Goal: Task Accomplishment & Management: Manage account settings

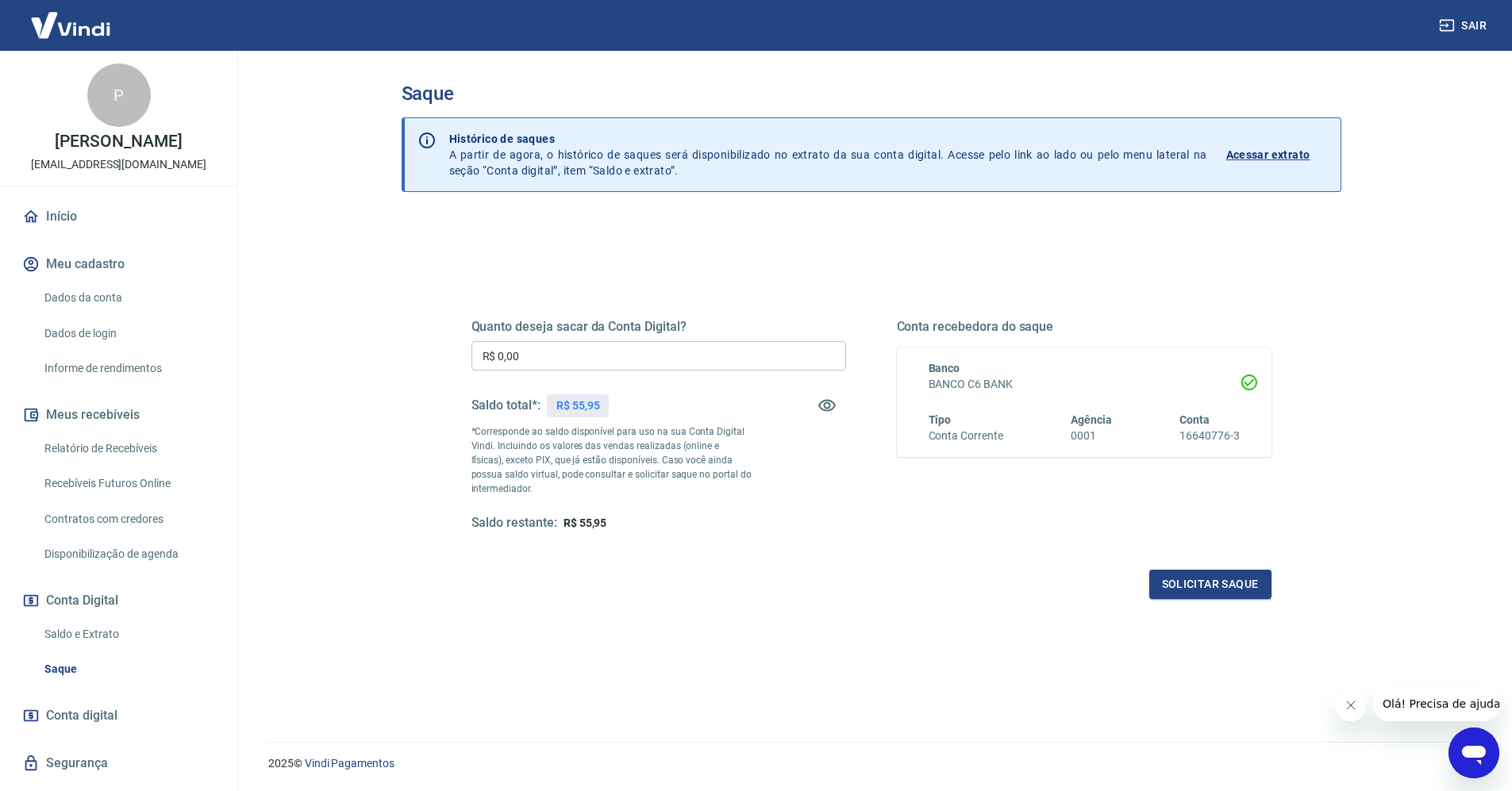
click at [558, 367] on input "R$ 0,00" at bounding box center [658, 355] width 375 height 29
type input "R$ 55,95"
click at [1207, 588] on button "Solicitar saque" at bounding box center [1211, 584] width 123 height 29
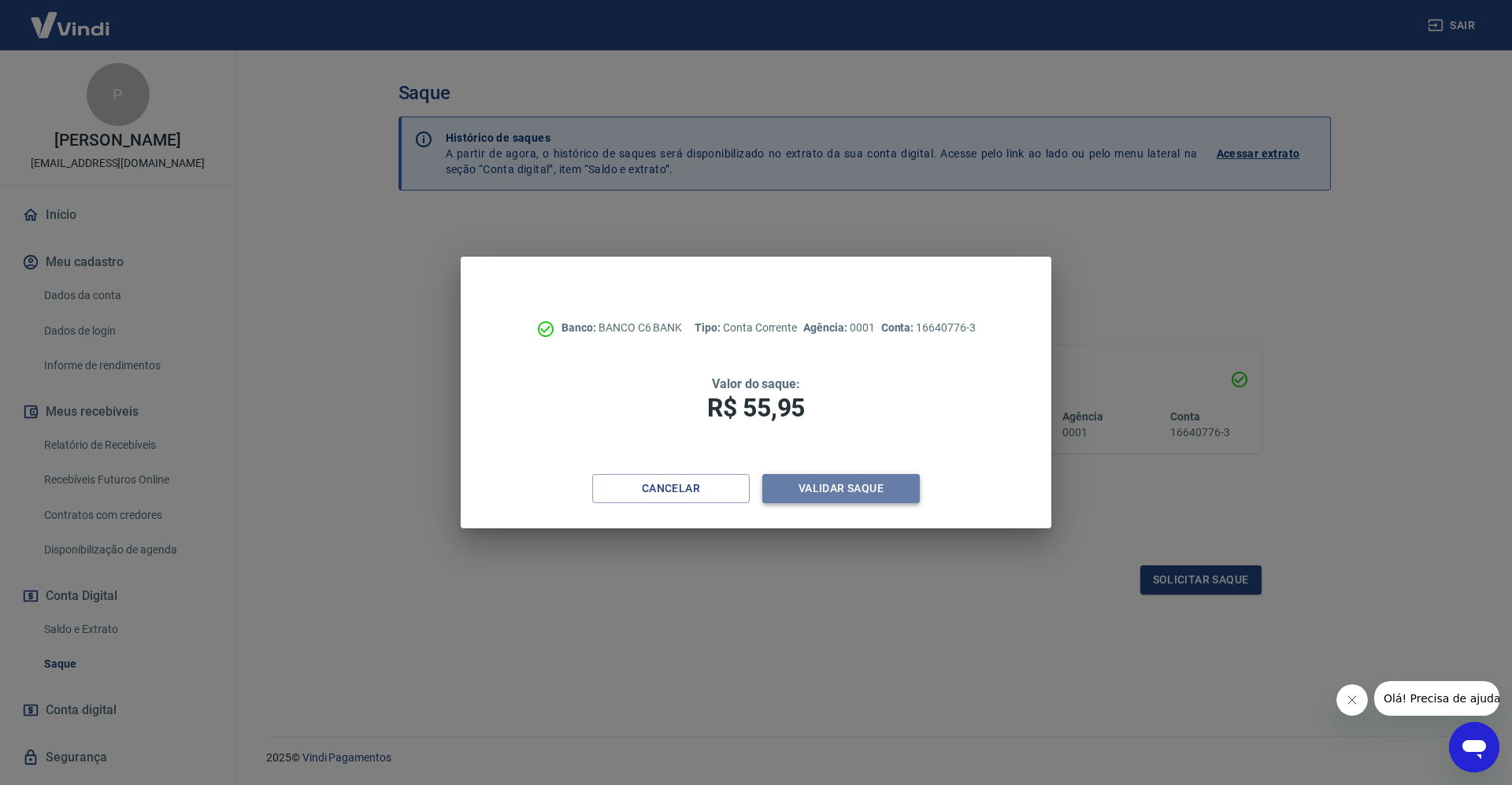
click at [882, 491] on button "Validar saque" at bounding box center [841, 489] width 157 height 29
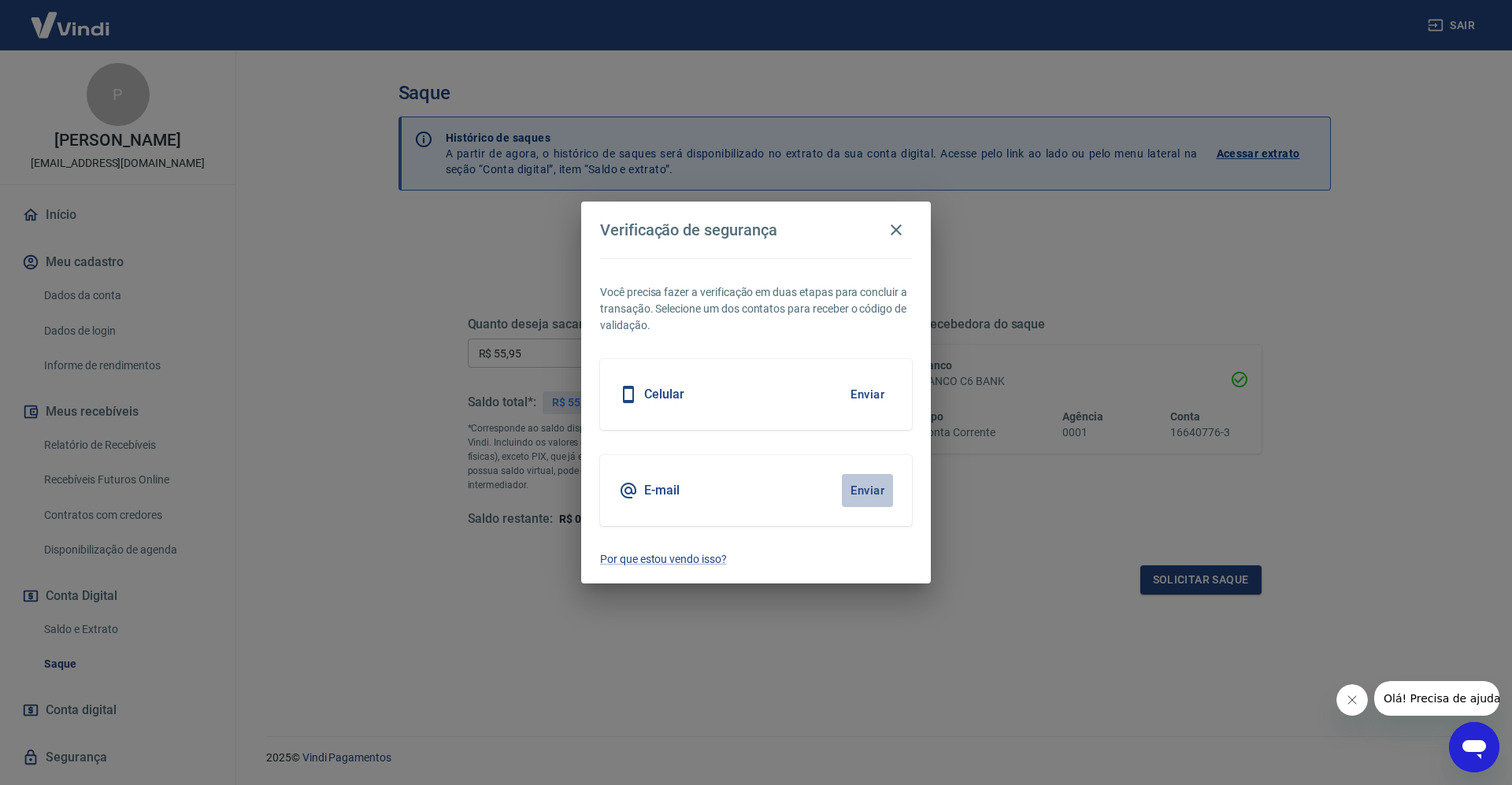
click at [870, 493] on button "Enviar" at bounding box center [867, 491] width 51 height 33
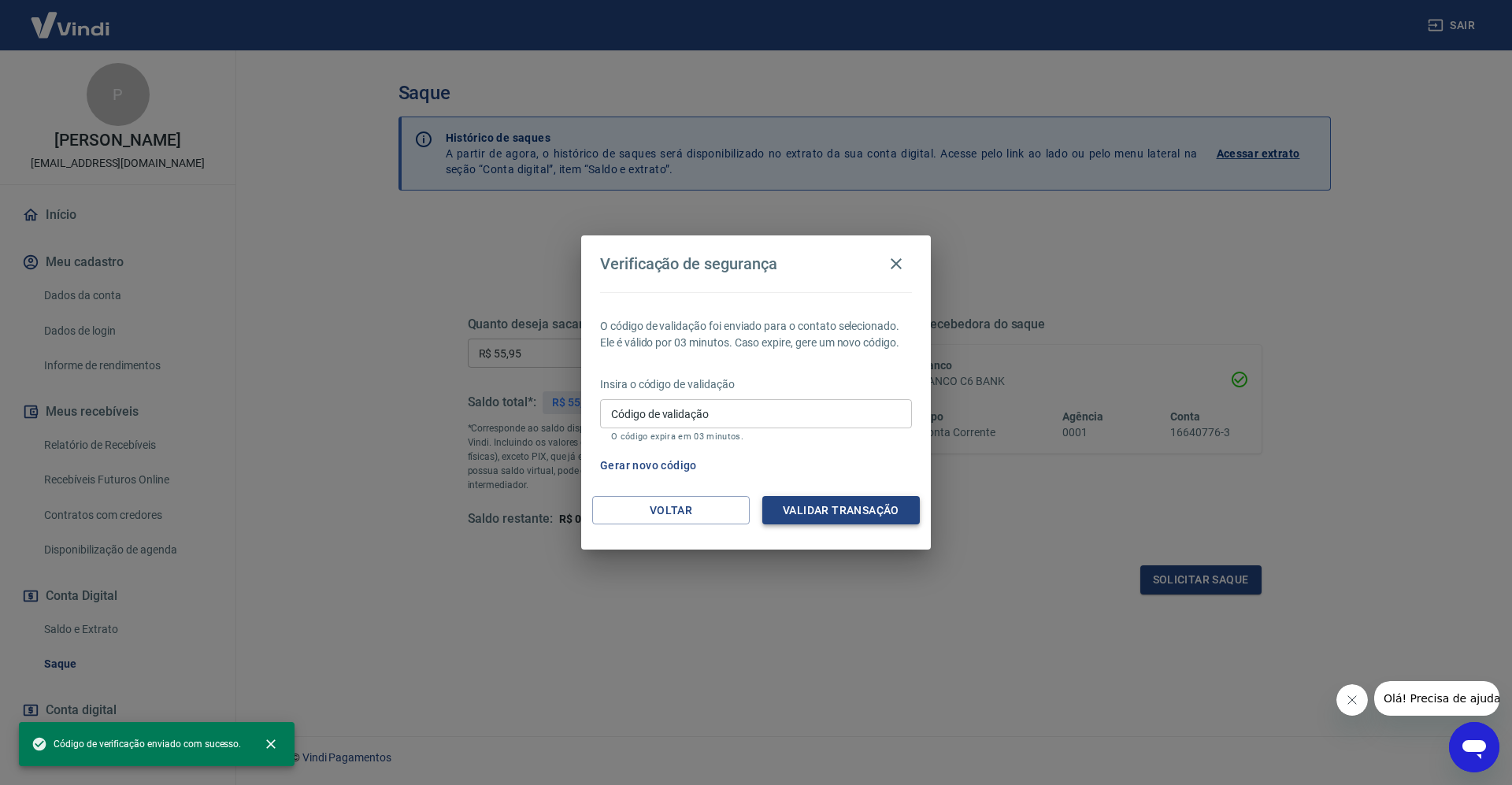
click at [809, 509] on button "Validar transação" at bounding box center [841, 510] width 157 height 29
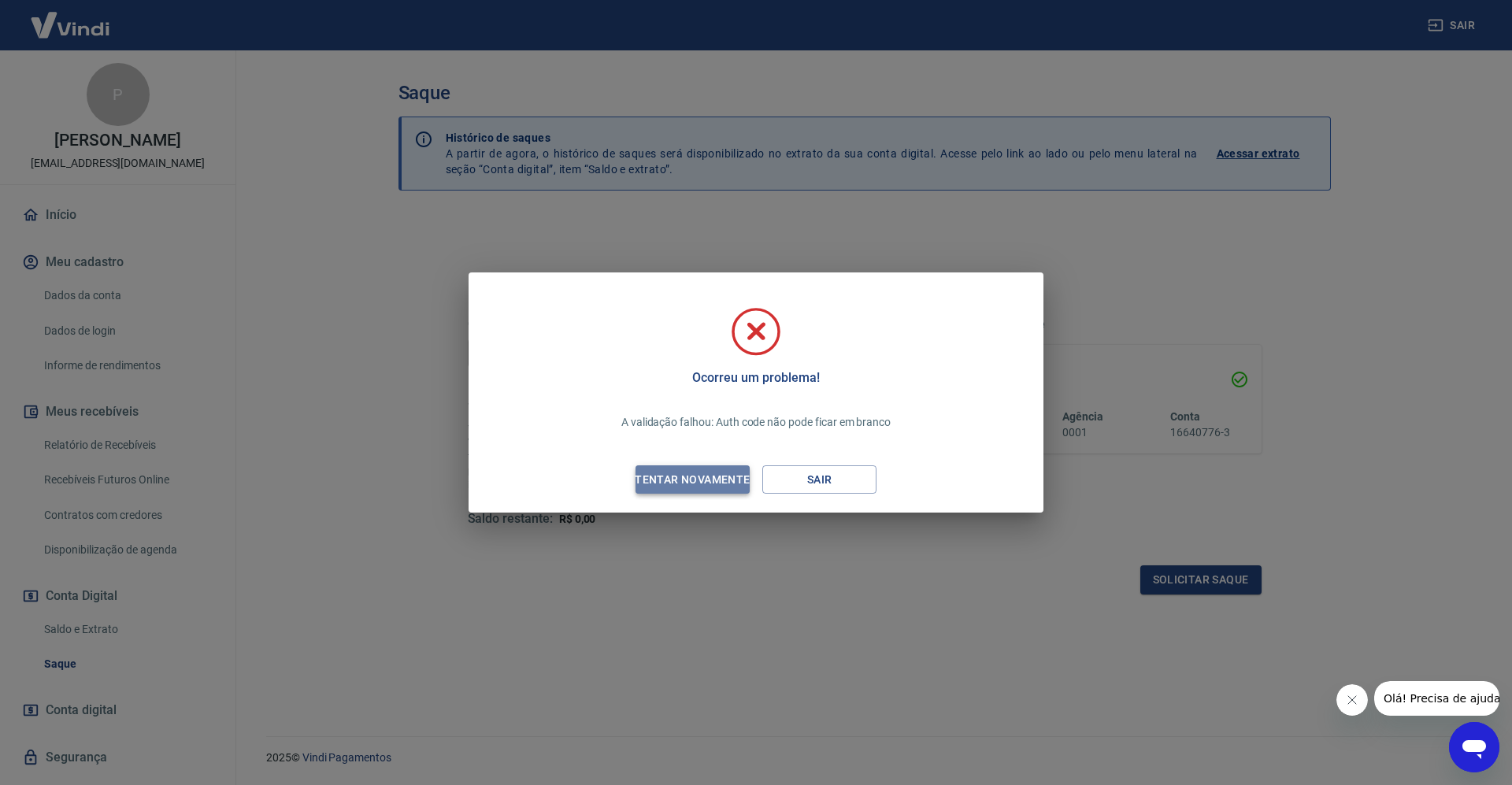
click at [713, 481] on div "Tentar novamente" at bounding box center [692, 480] width 153 height 20
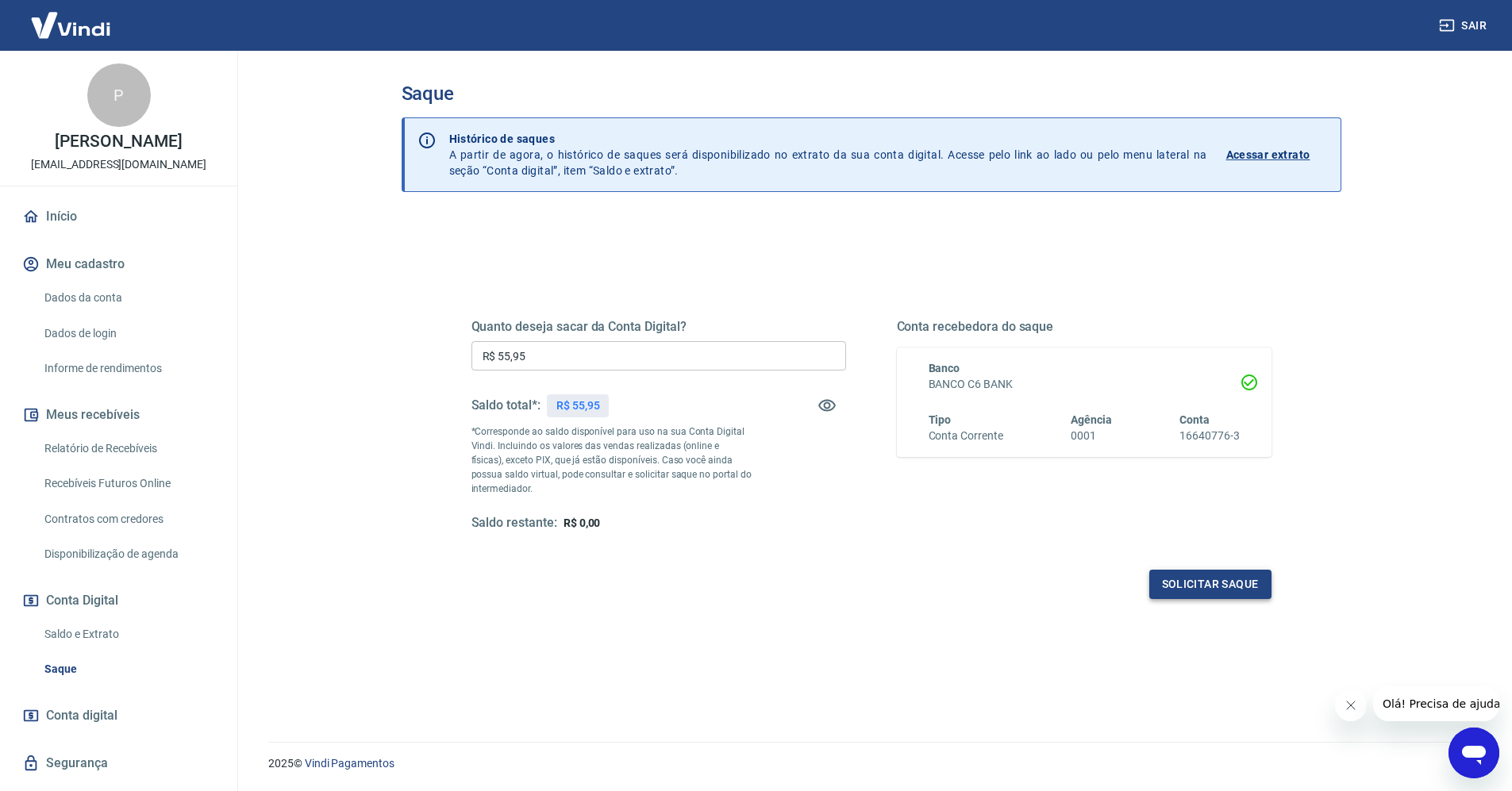
click at [1211, 580] on button "Solicitar saque" at bounding box center [1211, 584] width 123 height 29
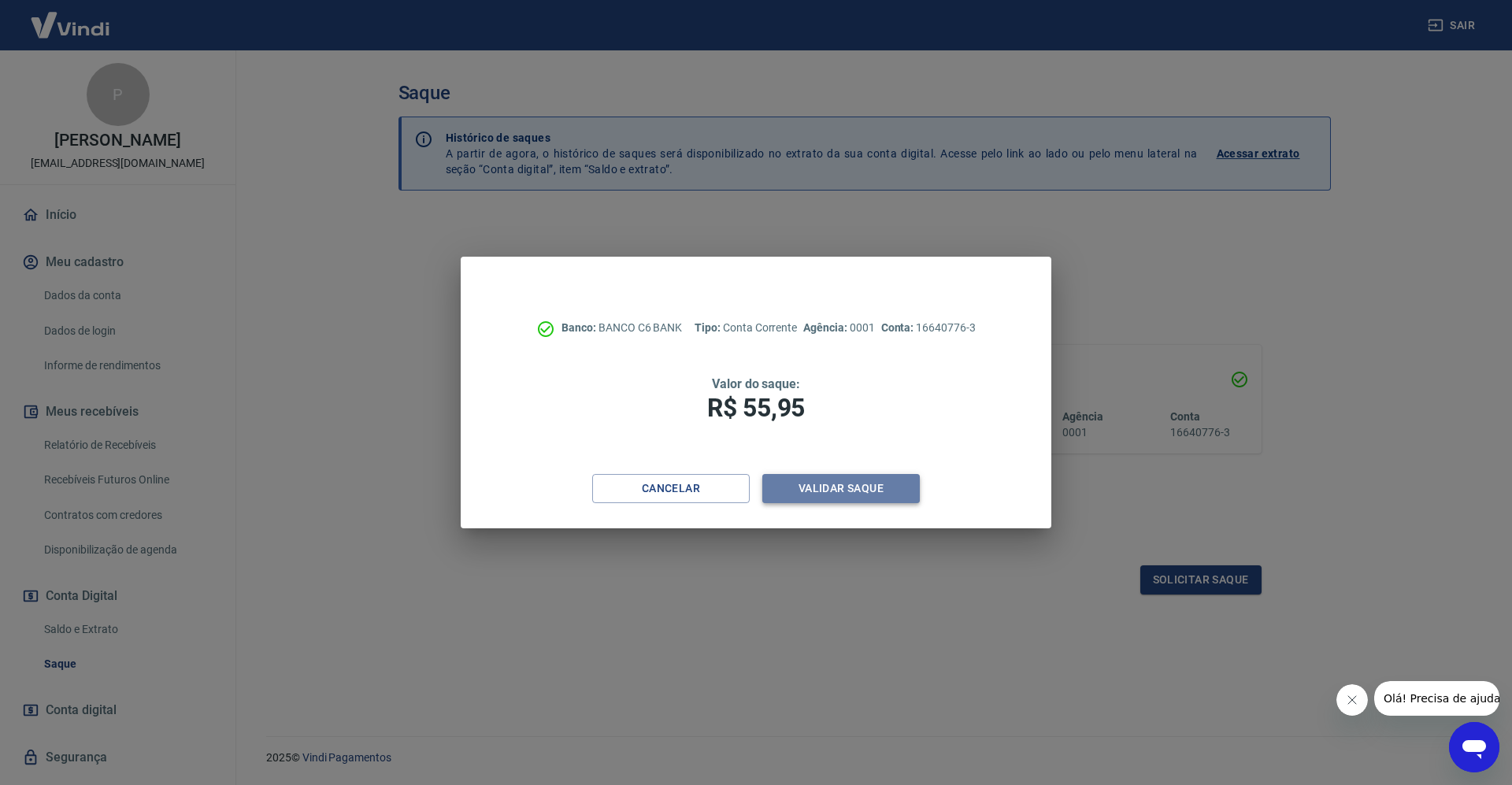
click at [859, 489] on button "Validar saque" at bounding box center [841, 489] width 157 height 29
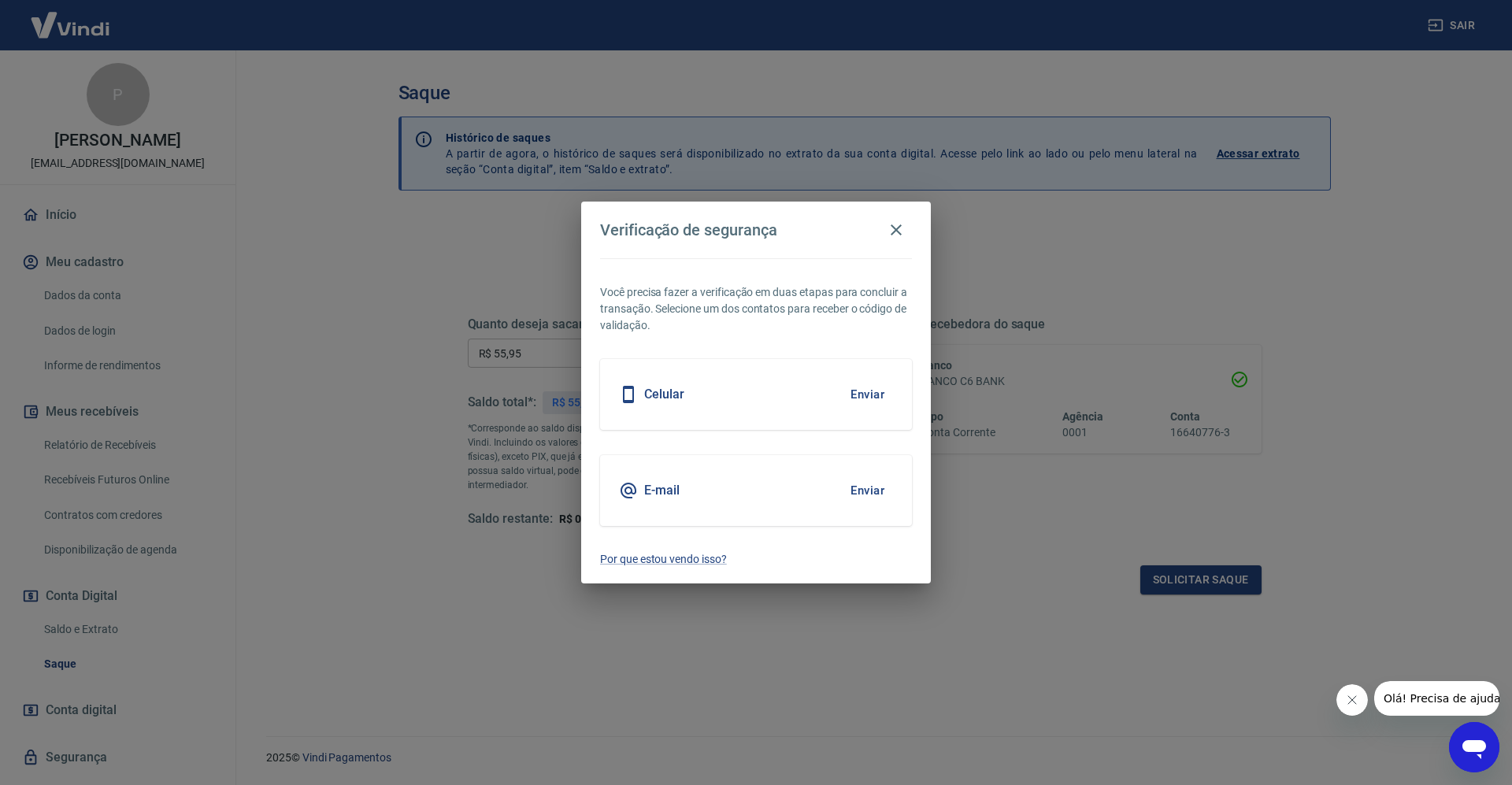
click at [872, 491] on button "Enviar" at bounding box center [867, 491] width 51 height 33
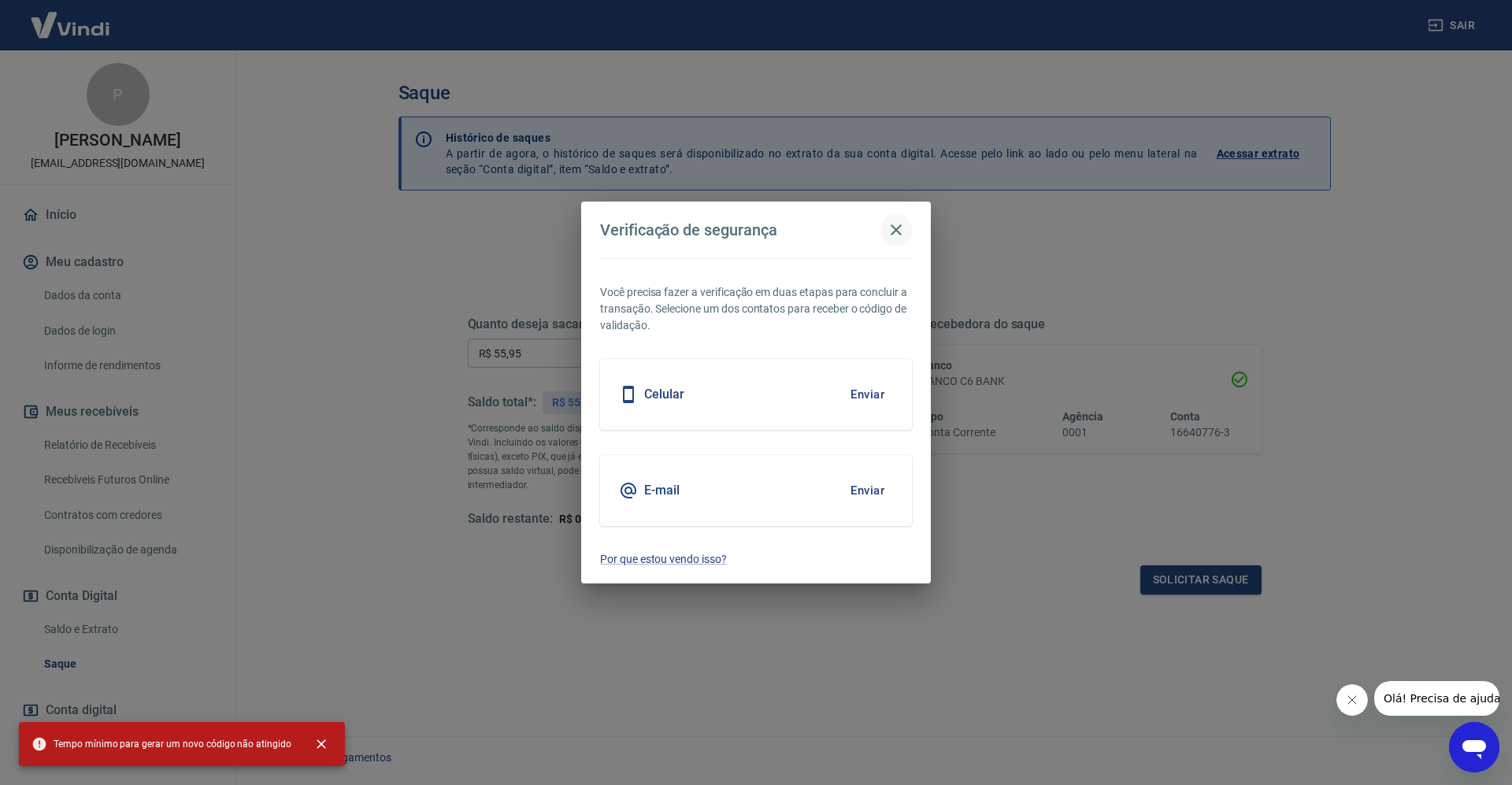
click at [900, 228] on icon "button" at bounding box center [895, 229] width 19 height 19
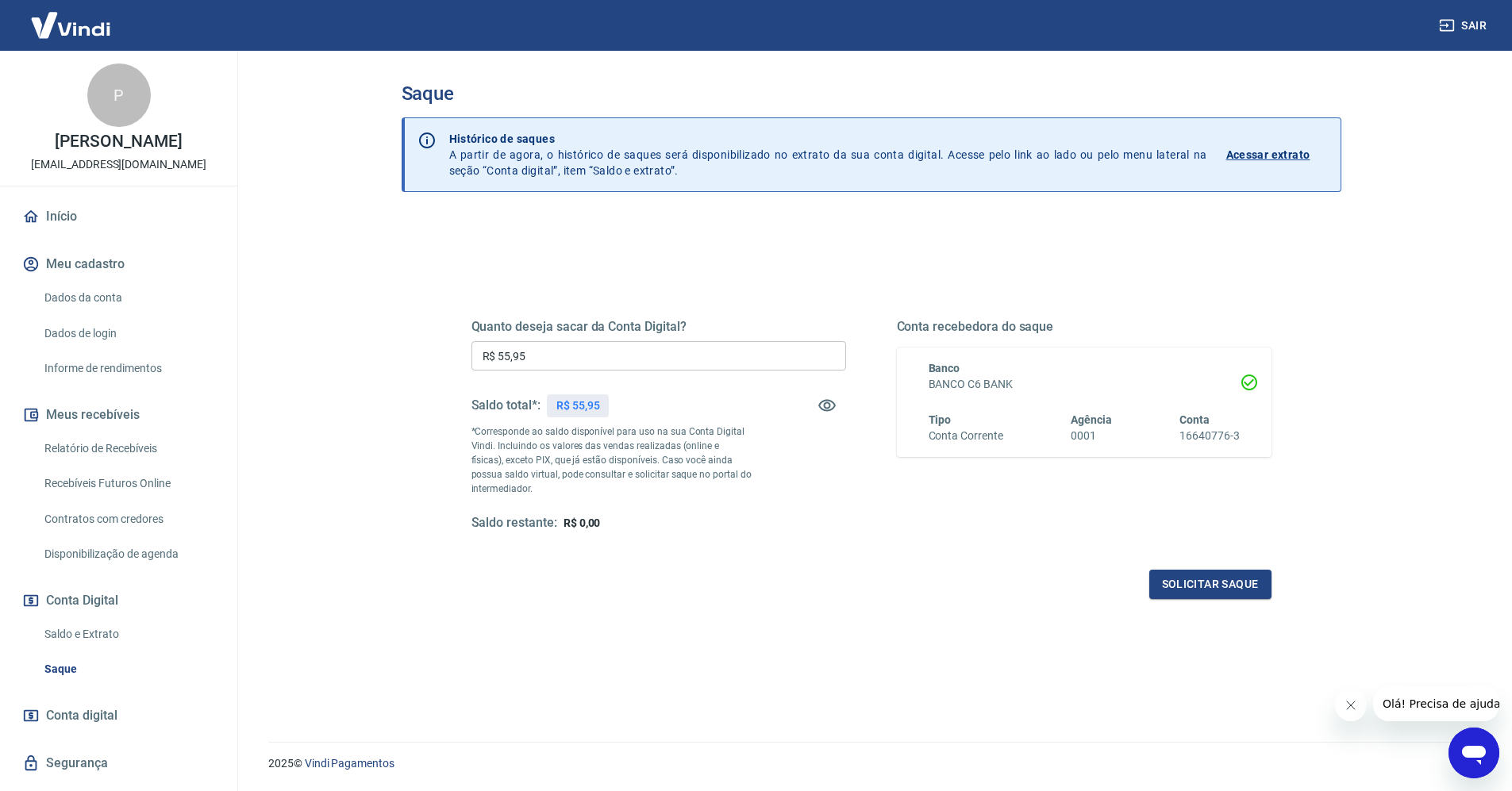
click at [626, 354] on input "R$ 55,95" at bounding box center [658, 355] width 375 height 29
drag, startPoint x: 648, startPoint y: 352, endPoint x: 419, endPoint y: 357, distance: 229.1
click at [422, 357] on div "Quanto deseja sacar da Conta Digital? R$ 55,95 ​ Saldo total*: R$ 55,95 *Corres…" at bounding box center [871, 528] width 940 height 622
click at [595, 355] on input "R$ 0,00" at bounding box center [658, 355] width 375 height 29
type input "R$ 55,95"
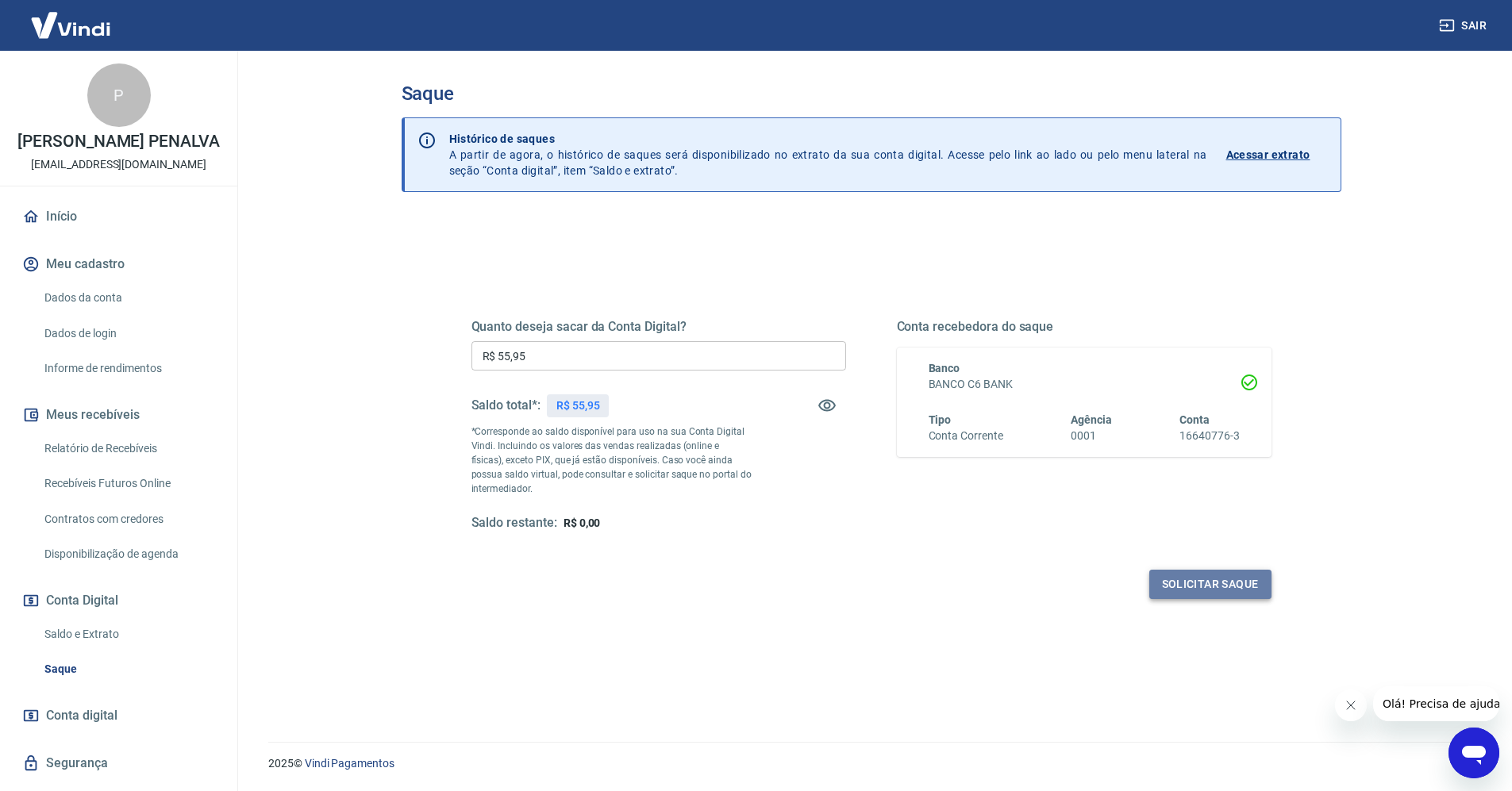
click at [1185, 588] on button "Solicitar saque" at bounding box center [1211, 584] width 123 height 29
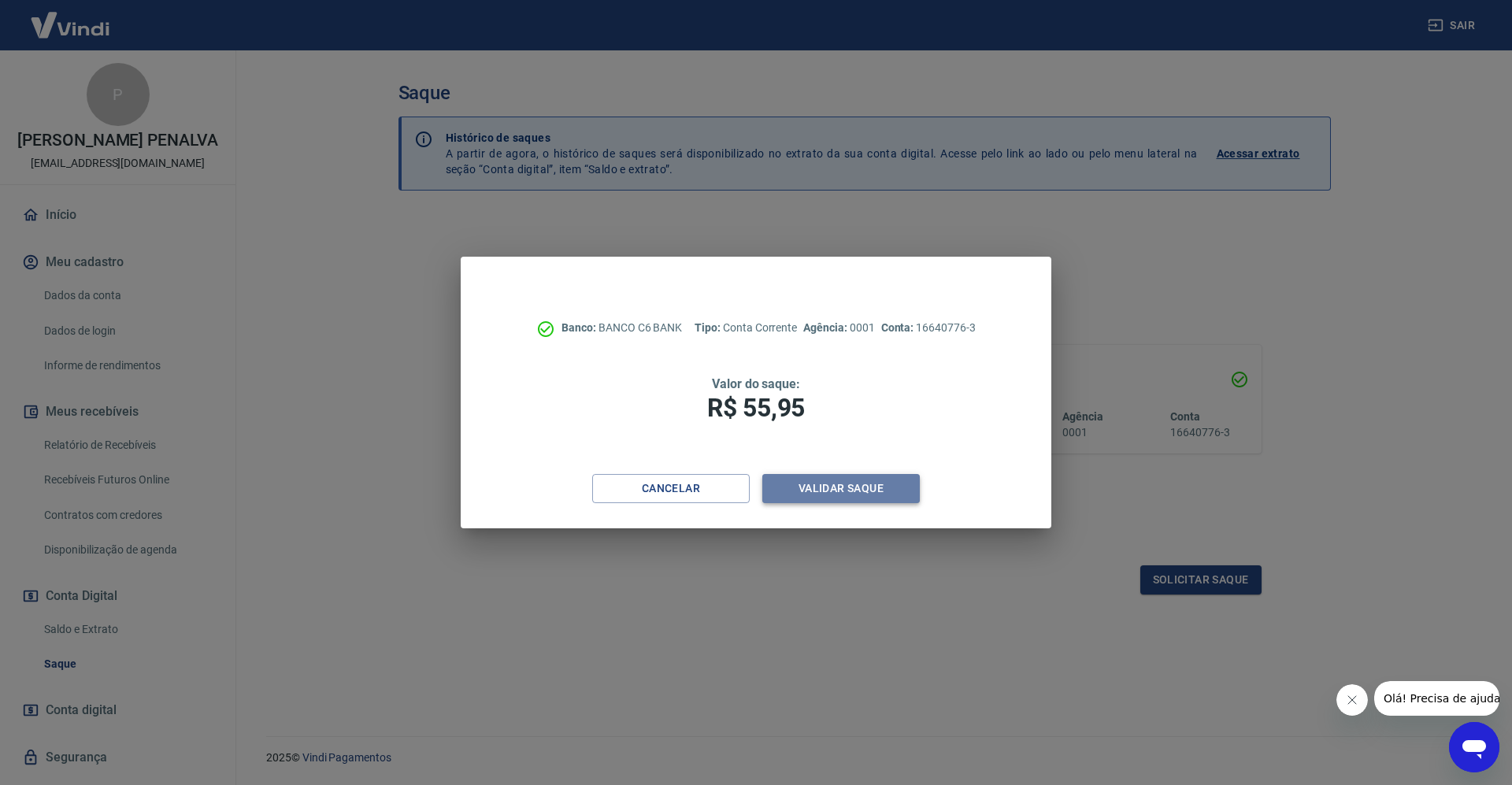
click at [879, 492] on button "Validar saque" at bounding box center [841, 489] width 157 height 29
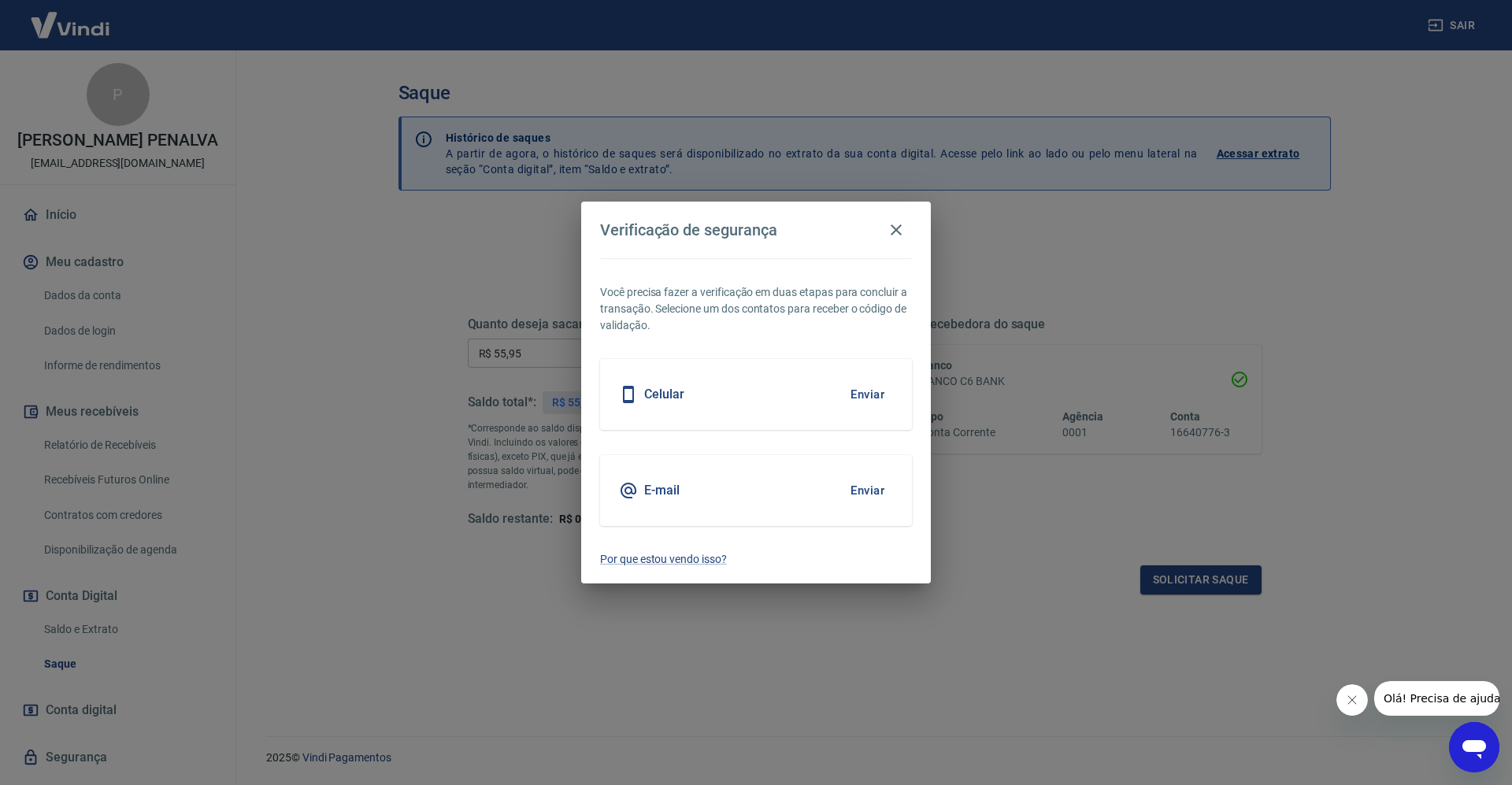
click at [866, 485] on button "Enviar" at bounding box center [867, 491] width 51 height 33
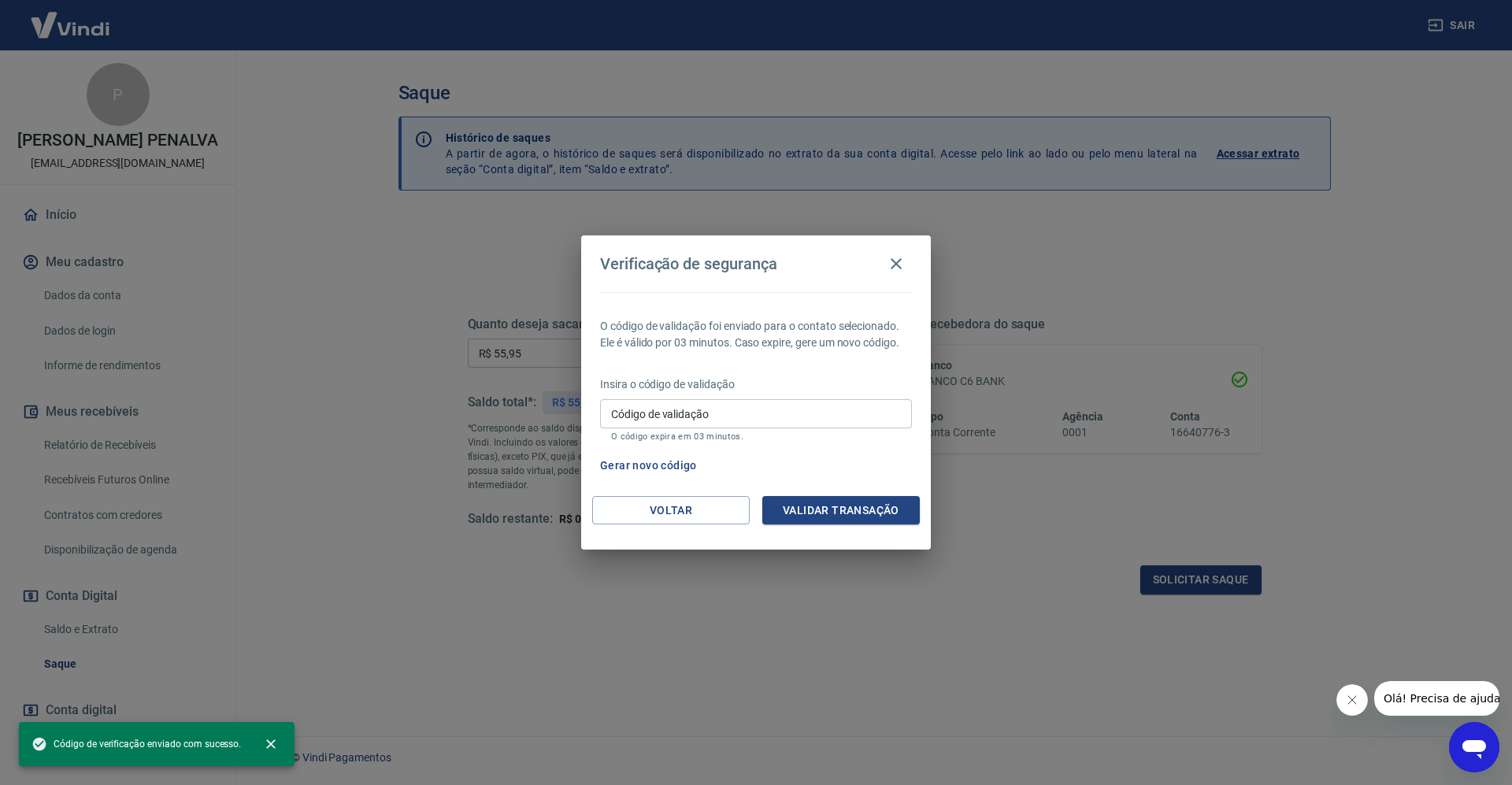
click at [720, 413] on input "Código de validação" at bounding box center [756, 413] width 312 height 29
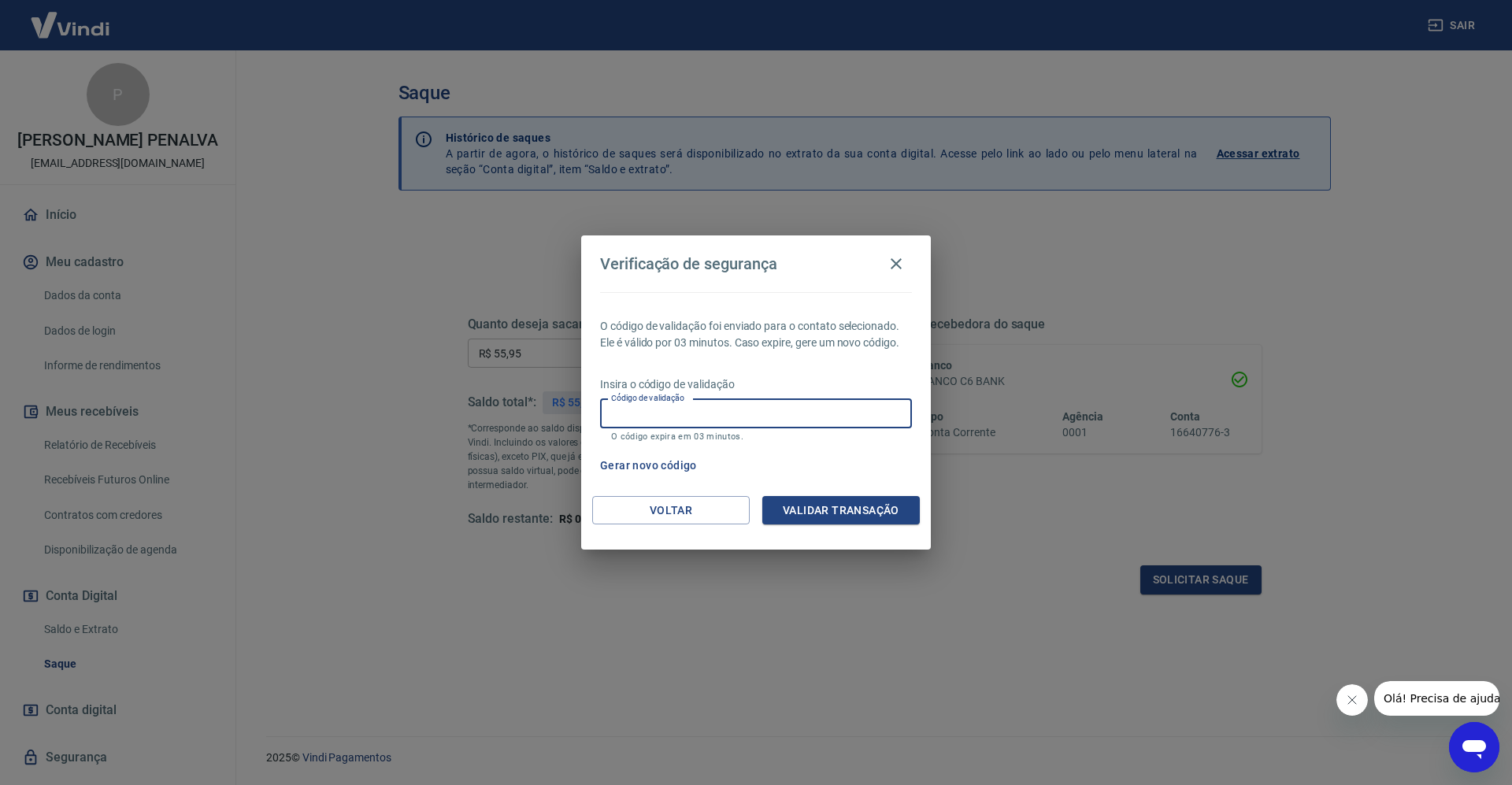
paste input "223763"
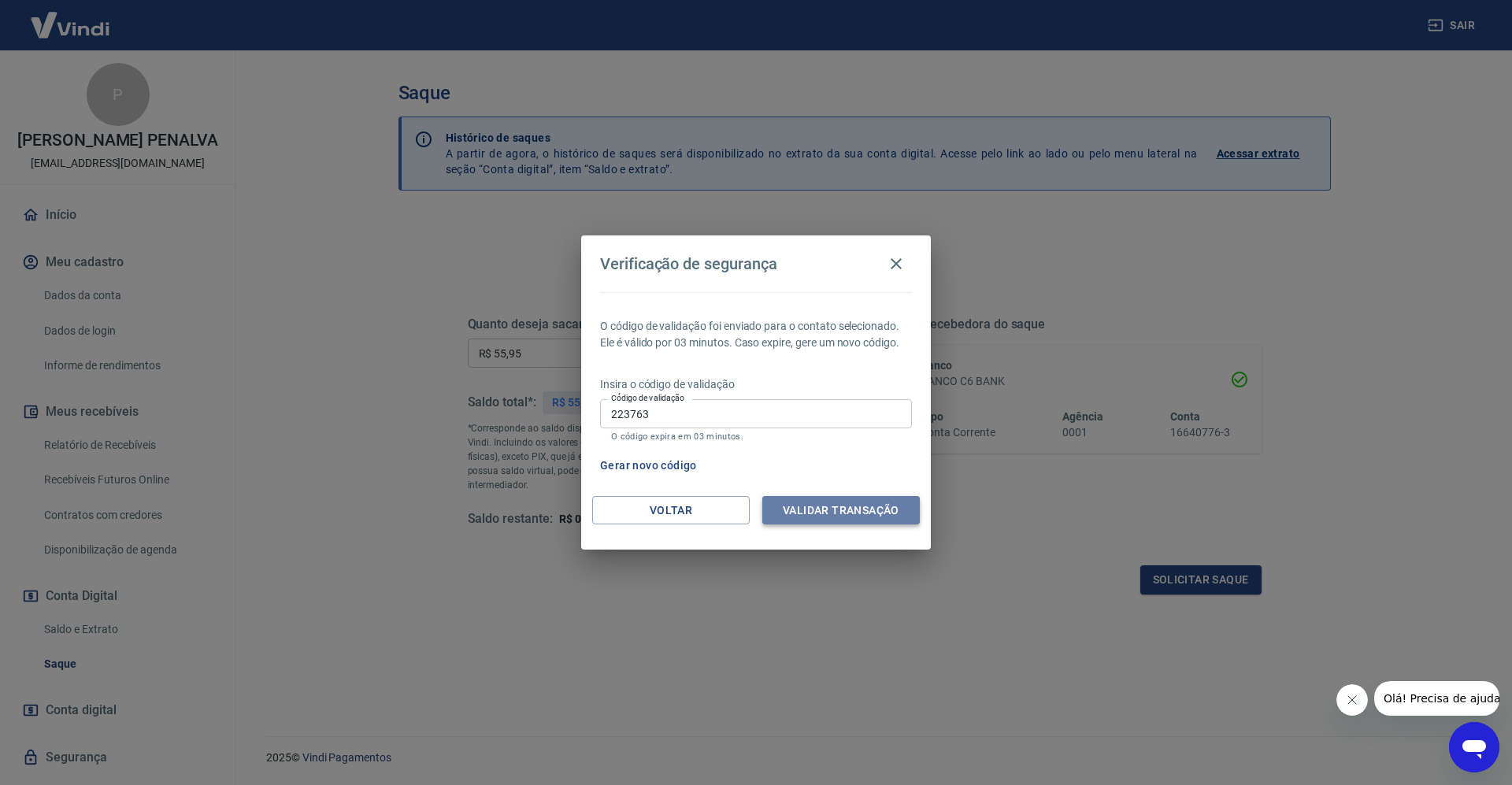
click at [822, 509] on button "Validar transação" at bounding box center [841, 510] width 157 height 29
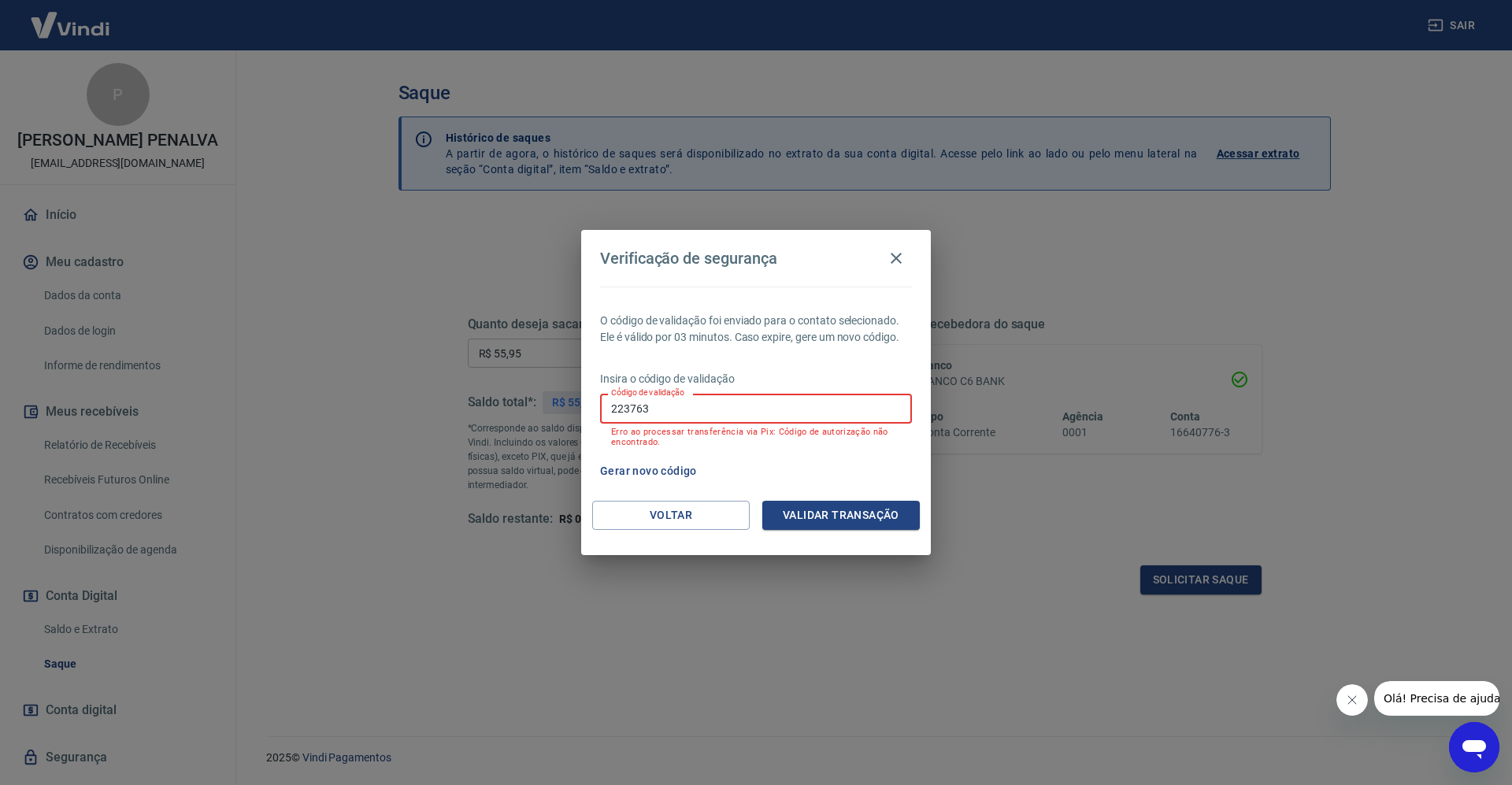
click at [616, 413] on input "223763" at bounding box center [756, 408] width 312 height 29
click at [665, 410] on input "223763" at bounding box center [756, 408] width 312 height 29
type input "2"
paste input "351848"
type input "351848"
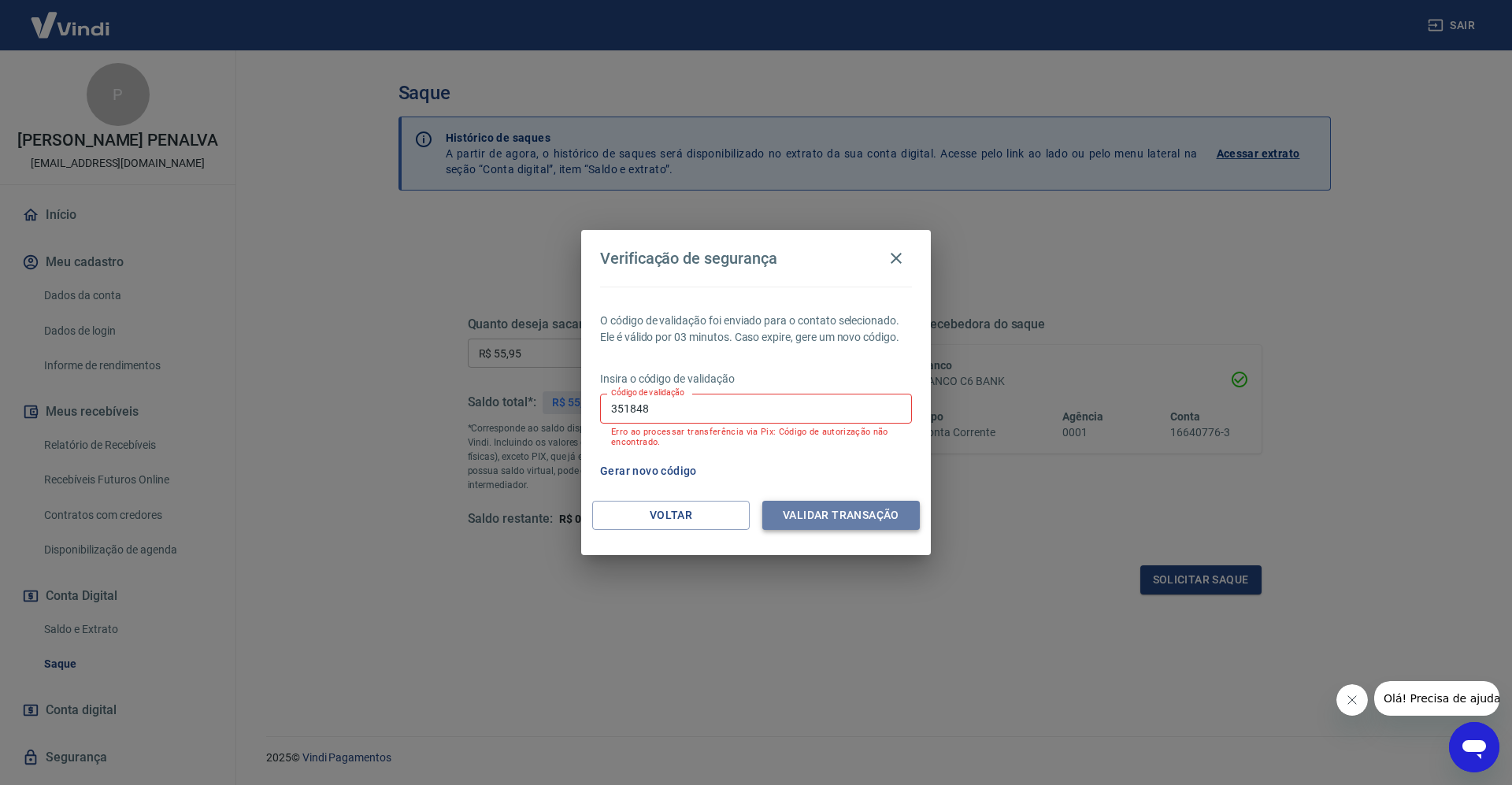
click at [842, 515] on button "Validar transação" at bounding box center [841, 515] width 157 height 29
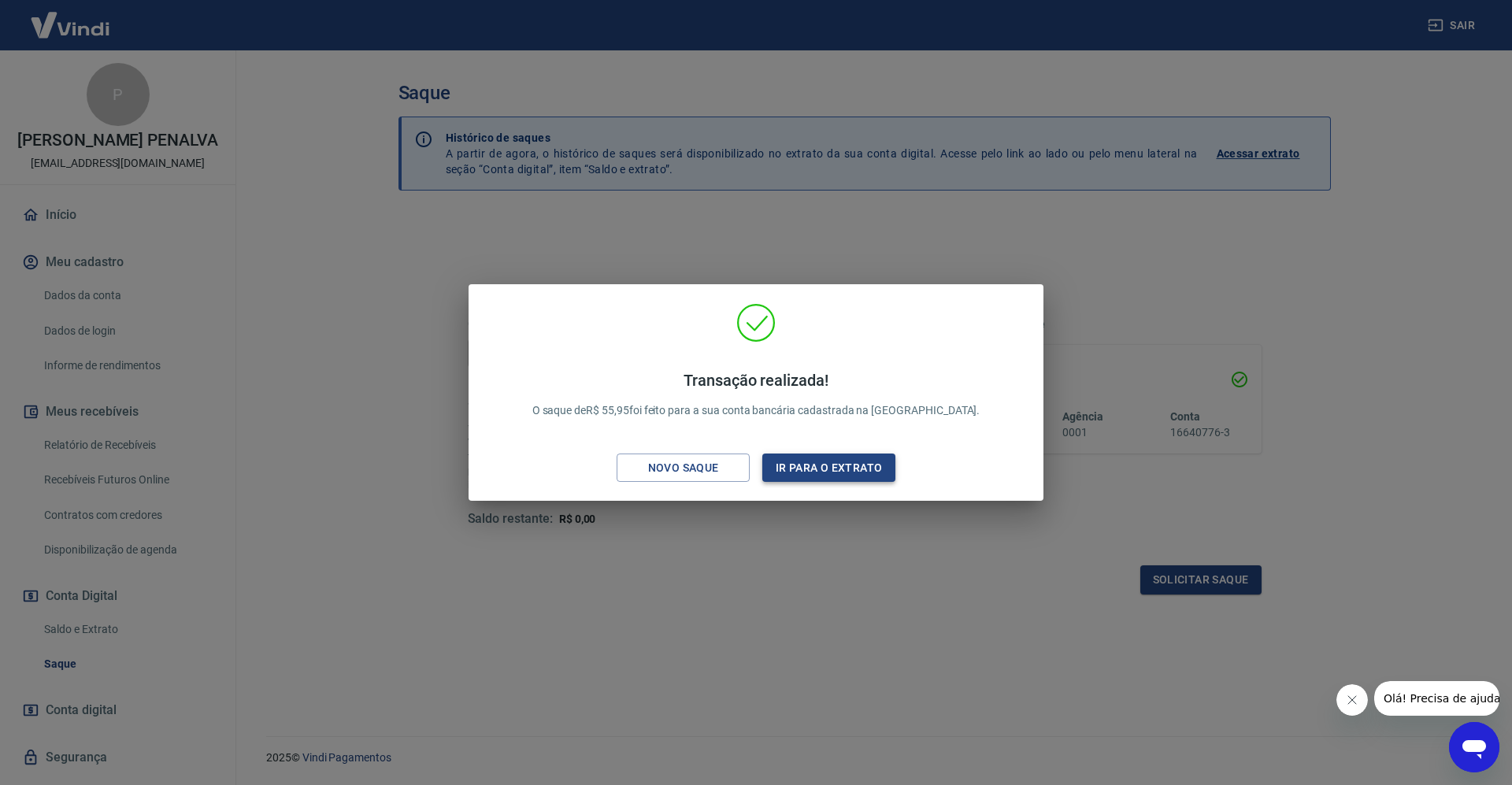
click at [838, 468] on button "Ir para o extrato" at bounding box center [828, 468] width 133 height 29
